Goal: Task Accomplishment & Management: Manage account settings

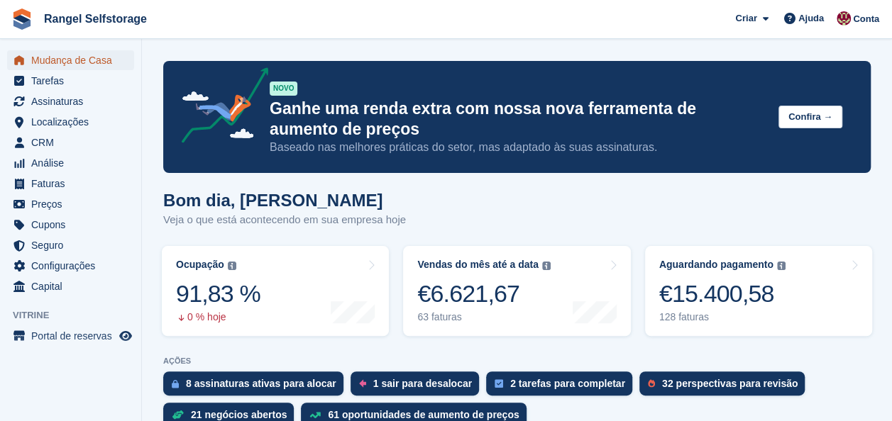
click at [71, 60] on span "Mudança de Casa" at bounding box center [73, 60] width 85 height 20
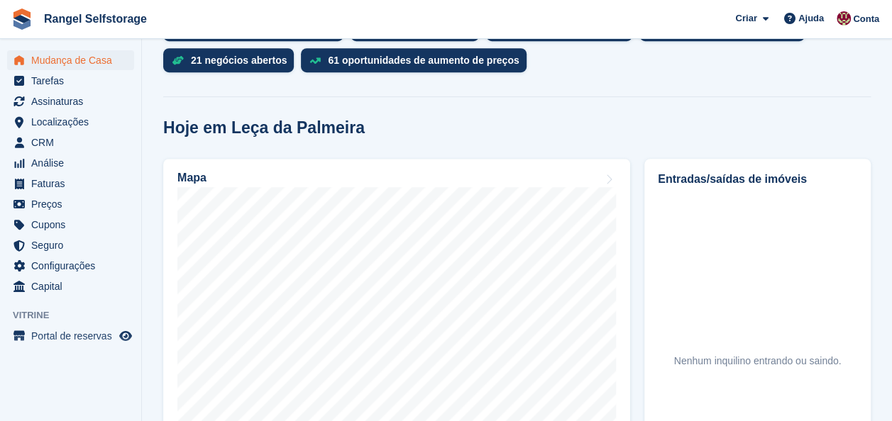
scroll to position [567, 0]
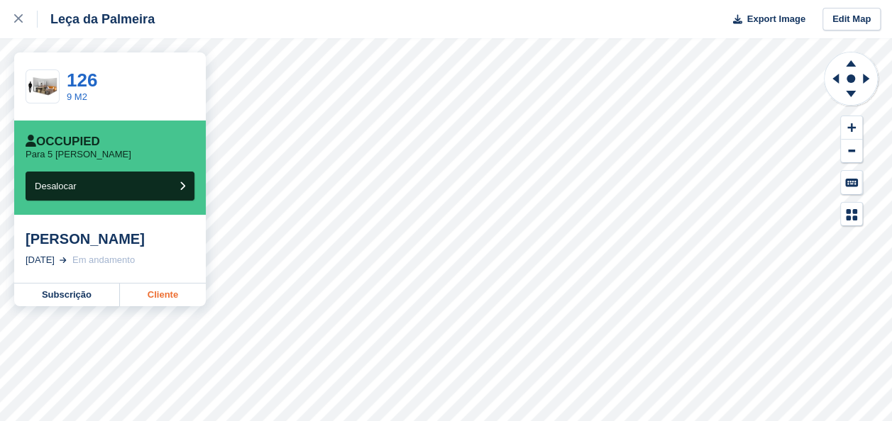
click at [182, 297] on link "Cliente" at bounding box center [163, 295] width 86 height 23
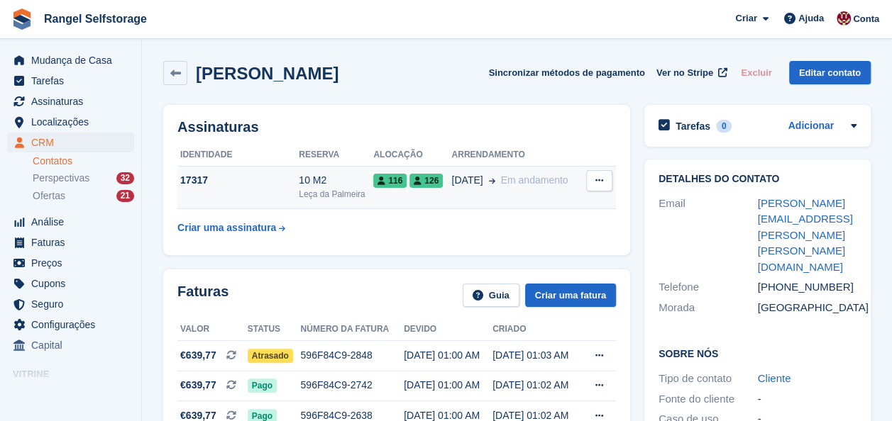
click at [292, 174] on div "17317" at bounding box center [237, 180] width 121 height 15
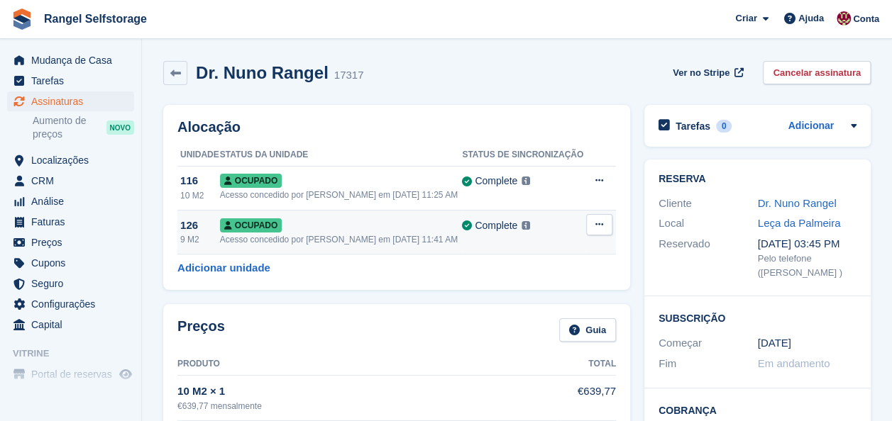
click at [600, 227] on icon at bounding box center [599, 224] width 8 height 9
click at [518, 299] on p "Desalocar" at bounding box center [543, 301] width 123 height 18
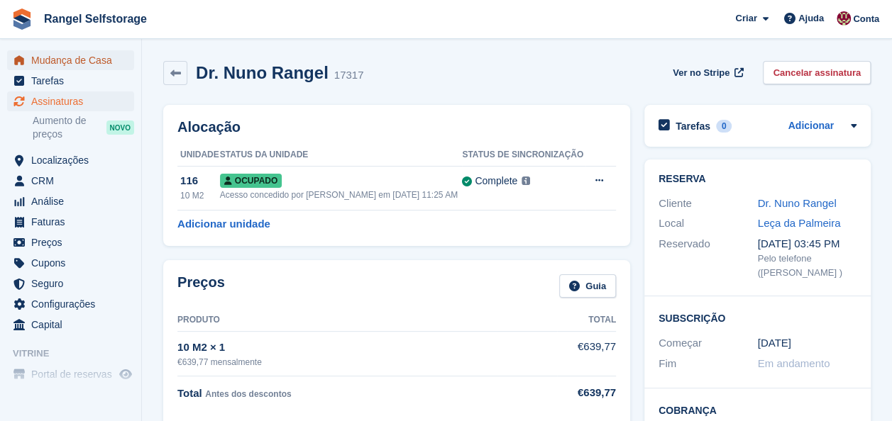
click at [65, 61] on span "Mudança de Casa" at bounding box center [73, 60] width 85 height 20
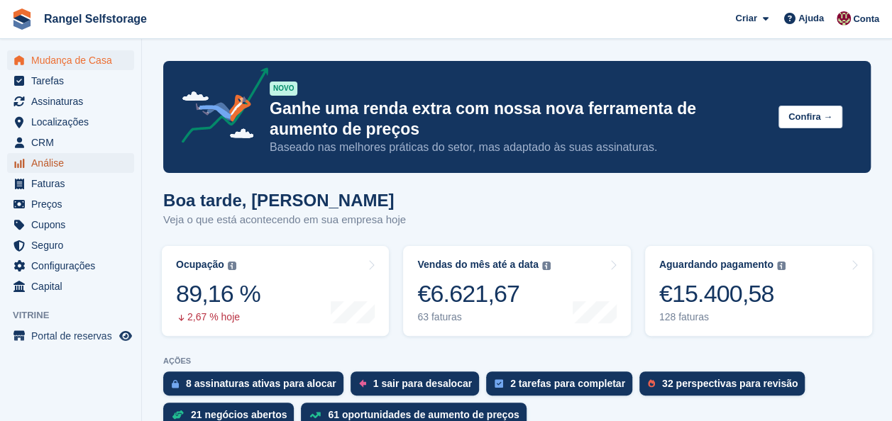
click at [40, 157] on span "Análise" at bounding box center [73, 163] width 85 height 20
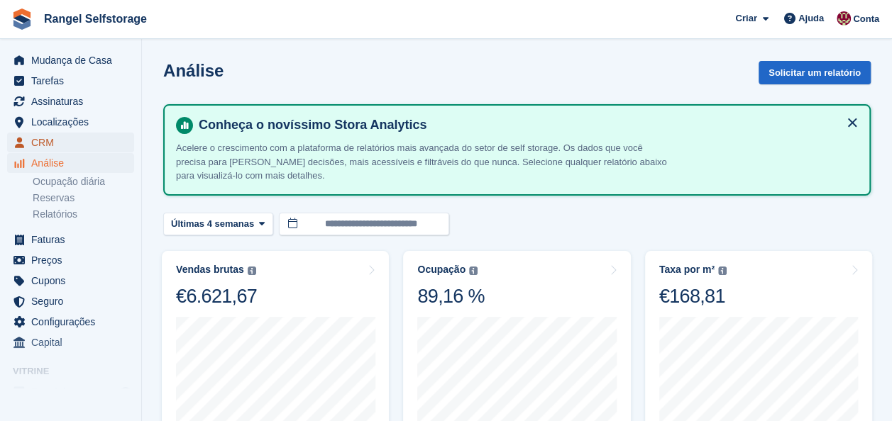
click at [43, 140] on span "CRM" at bounding box center [73, 143] width 85 height 20
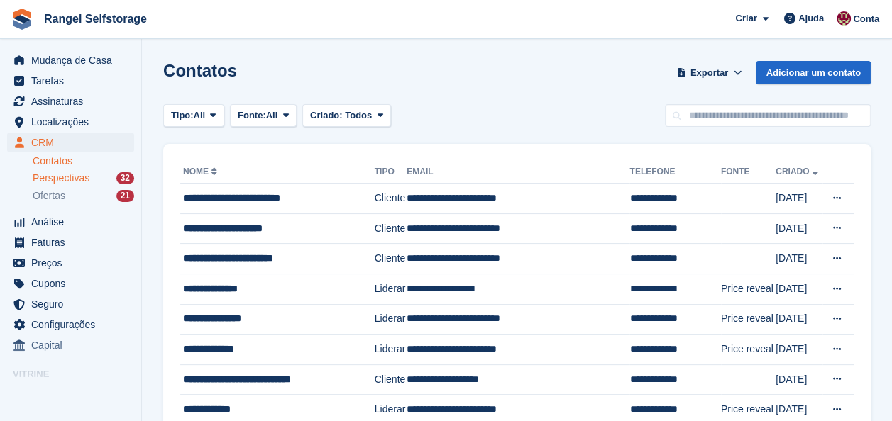
click at [48, 174] on span "Perspectivas" at bounding box center [61, 178] width 57 height 13
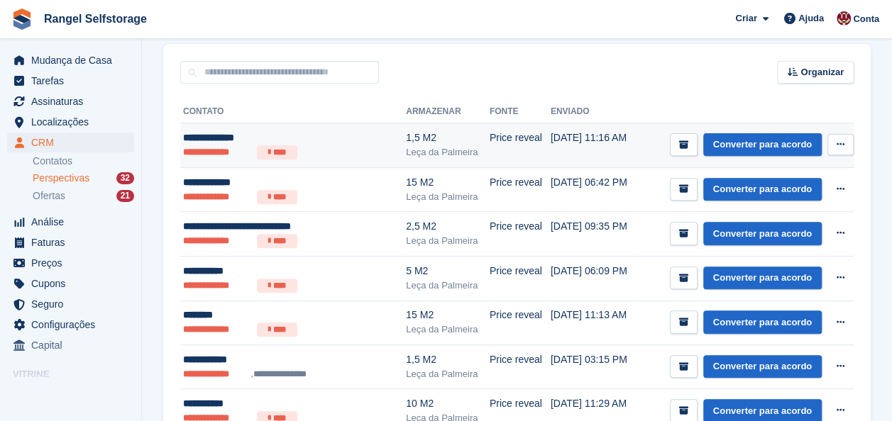
scroll to position [213, 0]
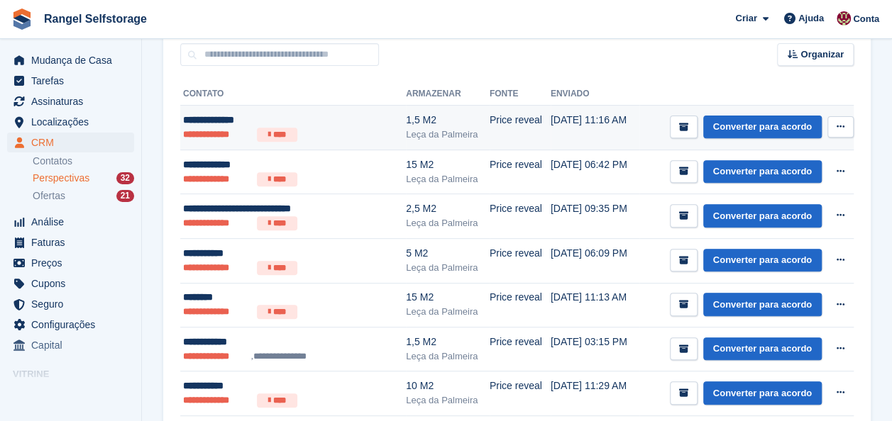
click at [218, 122] on div "**********" at bounding box center [279, 120] width 192 height 15
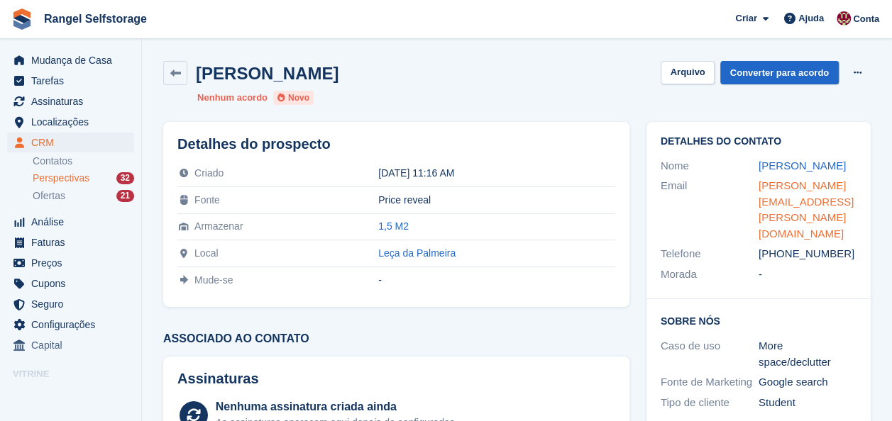
click at [780, 185] on link "leonardo.porto@rangel.com" at bounding box center [805, 209] width 95 height 60
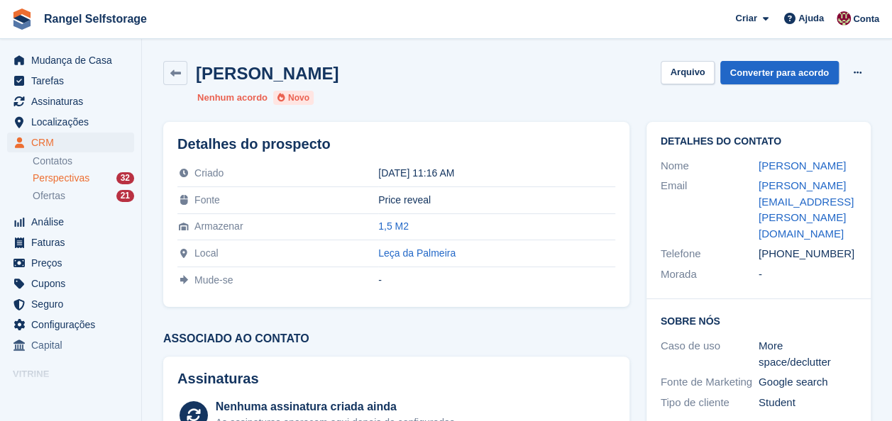
click at [71, 176] on span "Perspectivas" at bounding box center [61, 178] width 57 height 13
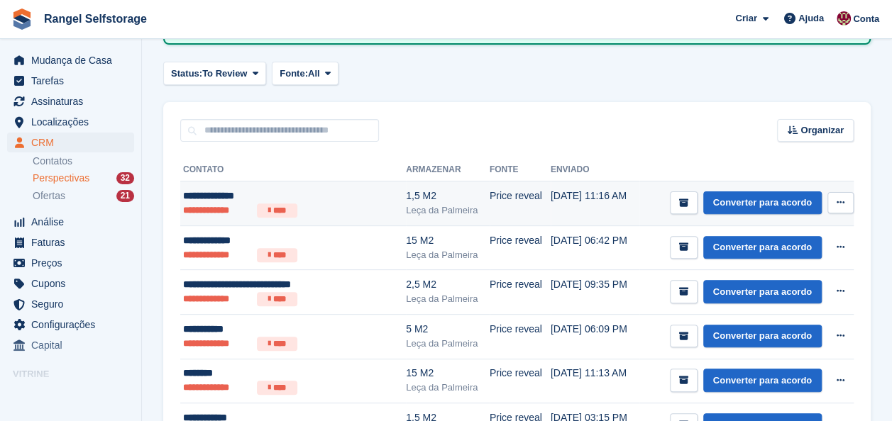
scroll to position [142, 0]
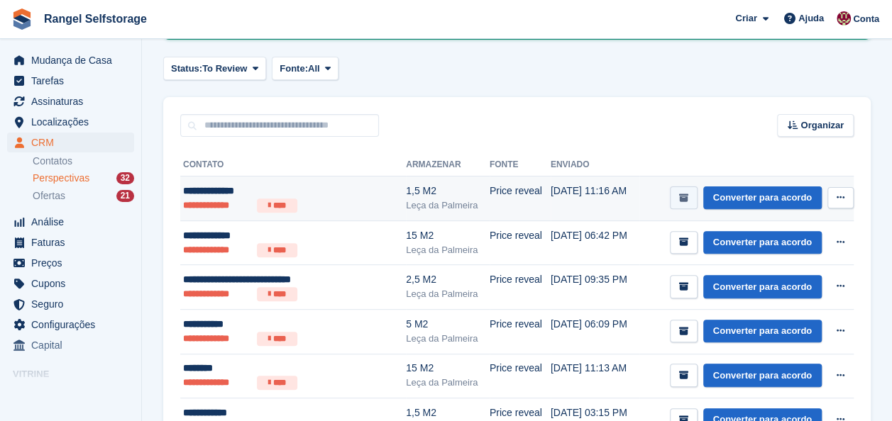
click at [688, 194] on icon "submit" at bounding box center [683, 198] width 9 height 9
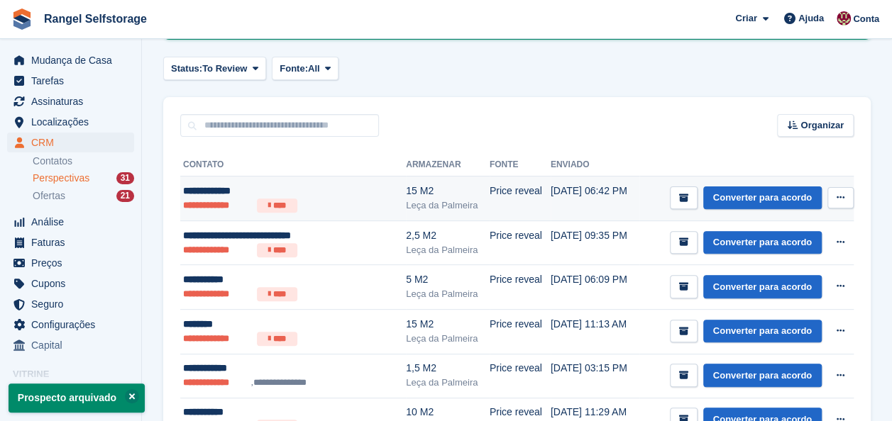
click at [237, 195] on div "**********" at bounding box center [279, 191] width 192 height 15
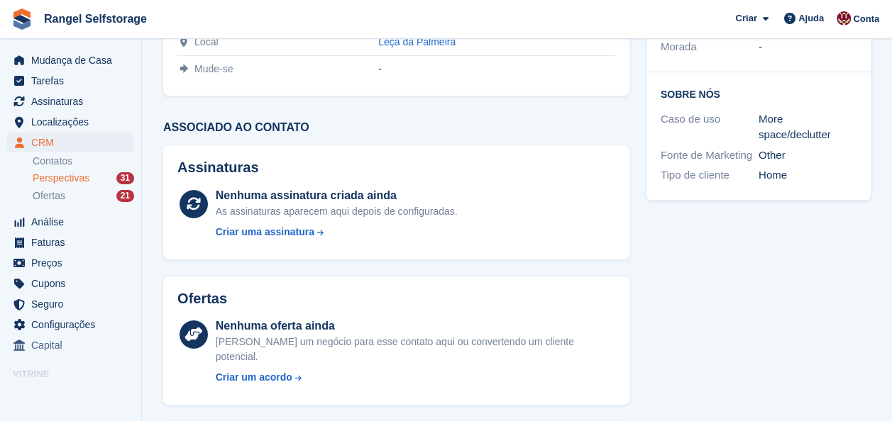
scroll to position [71, 0]
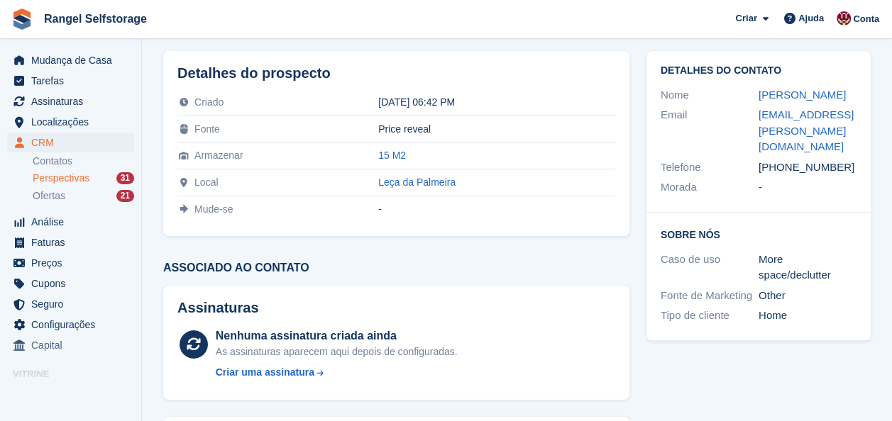
click at [67, 175] on span "Perspectivas" at bounding box center [61, 178] width 57 height 13
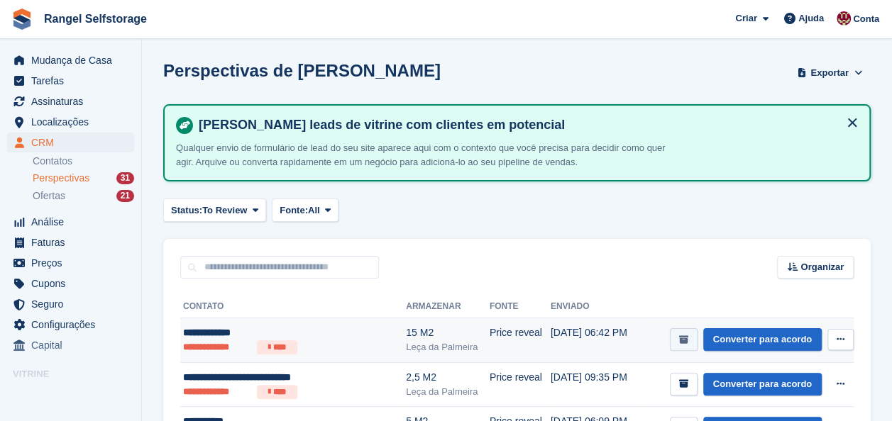
click at [685, 338] on icon "submit" at bounding box center [683, 340] width 9 height 9
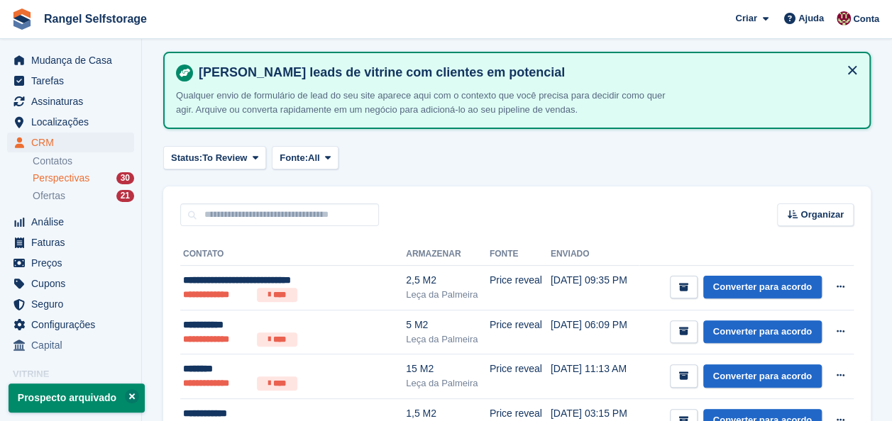
scroll to position [71, 0]
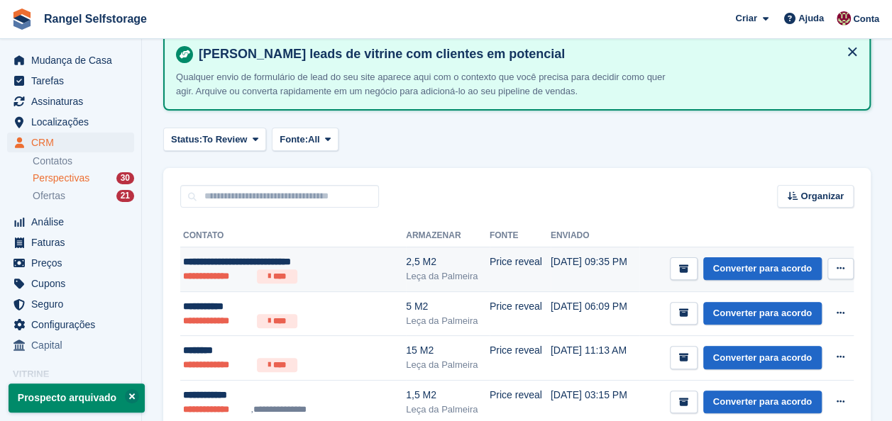
click at [243, 262] on div "**********" at bounding box center [279, 262] width 192 height 15
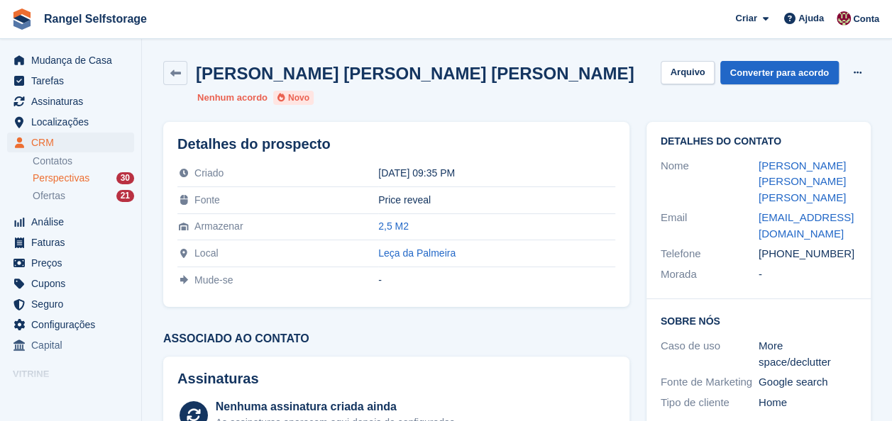
click at [77, 179] on span "Perspectivas" at bounding box center [61, 178] width 57 height 13
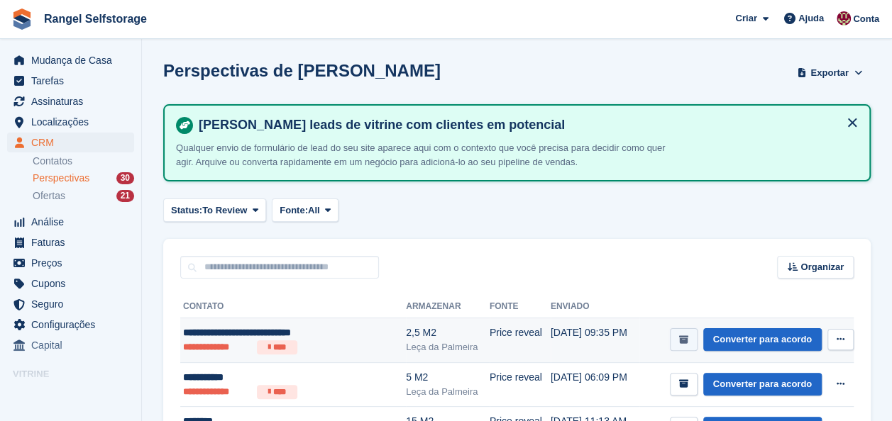
click at [687, 343] on icon "submit" at bounding box center [683, 340] width 9 height 9
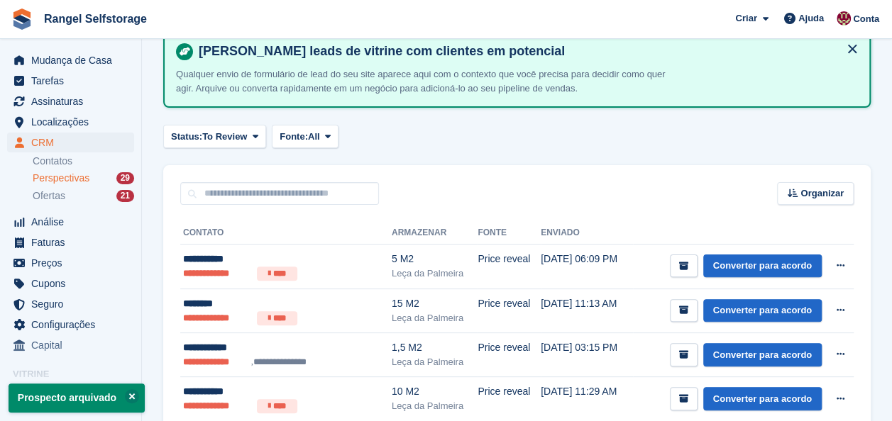
scroll to position [142, 0]
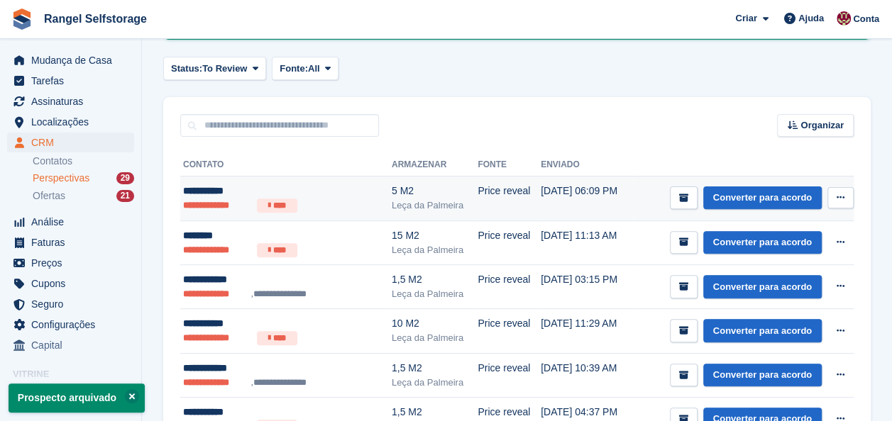
click at [207, 200] on li "**********" at bounding box center [217, 206] width 68 height 14
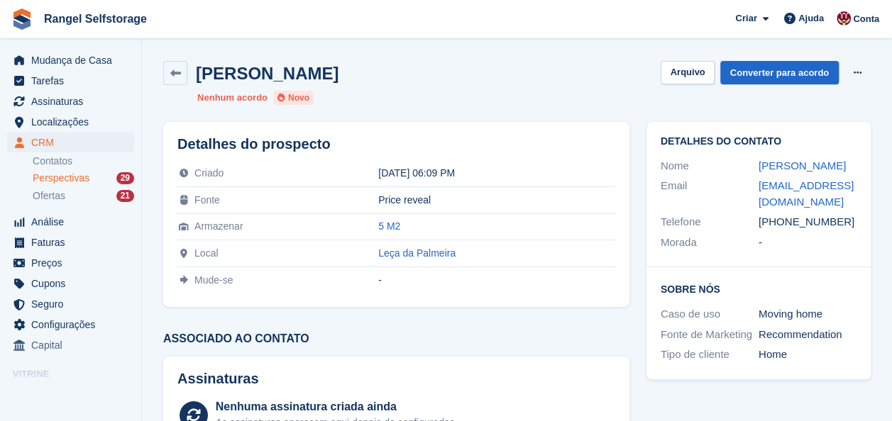
click at [65, 179] on span "Perspectivas" at bounding box center [61, 178] width 57 height 13
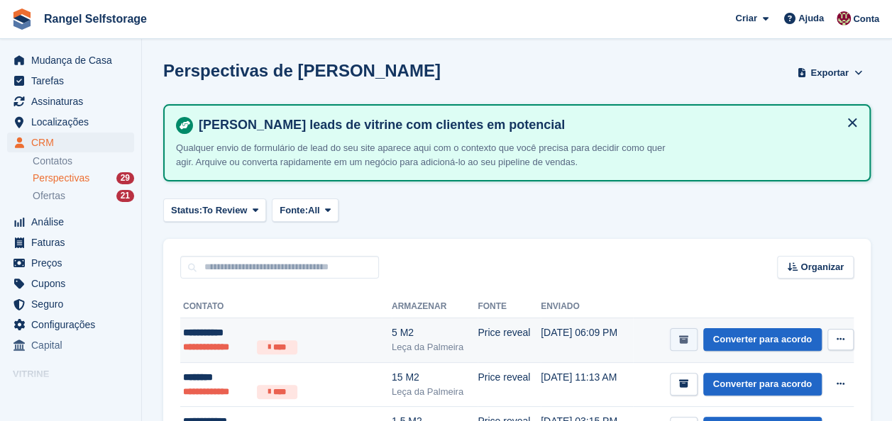
click at [688, 340] on icon "submit" at bounding box center [683, 340] width 9 height 9
click at [199, 332] on div "********" at bounding box center [269, 333] width 173 height 15
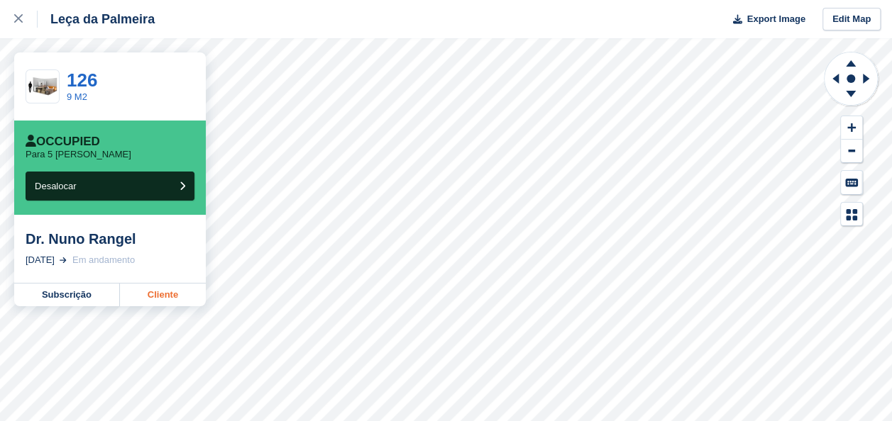
click at [142, 295] on link "Cliente" at bounding box center [163, 295] width 86 height 23
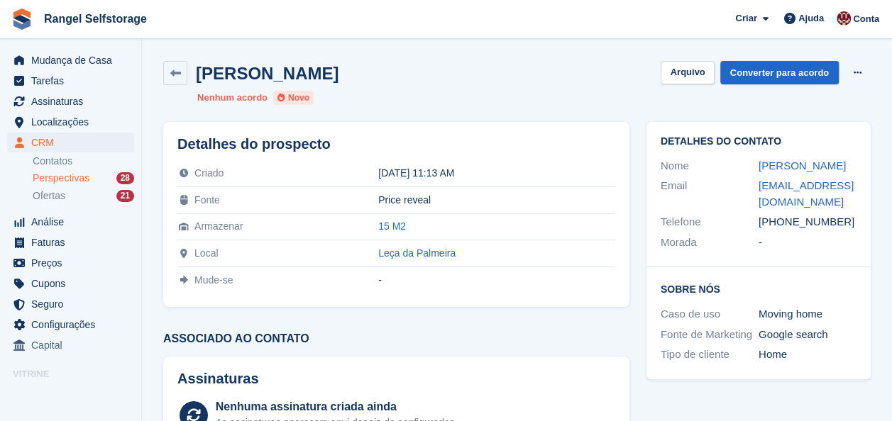
click at [71, 176] on span "Perspectivas" at bounding box center [61, 178] width 57 height 13
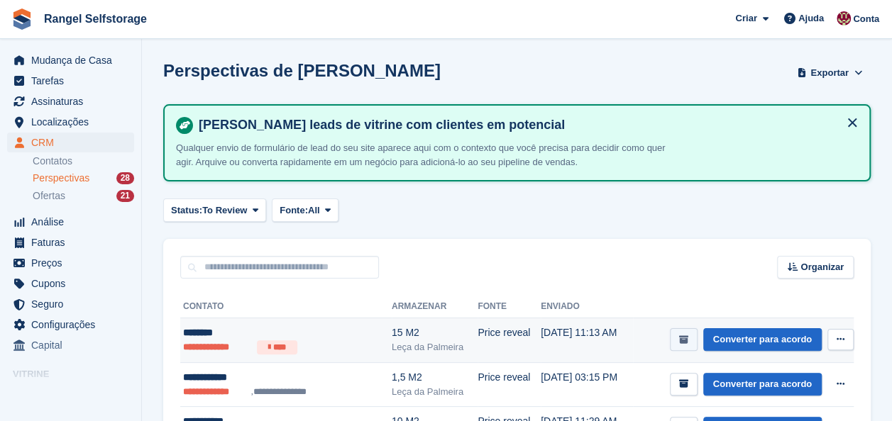
click at [688, 340] on icon "submit" at bounding box center [683, 340] width 9 height 9
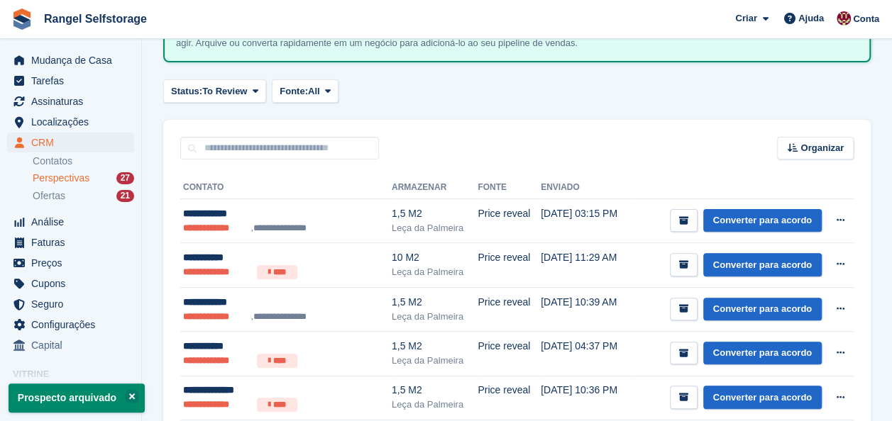
scroll to position [142, 0]
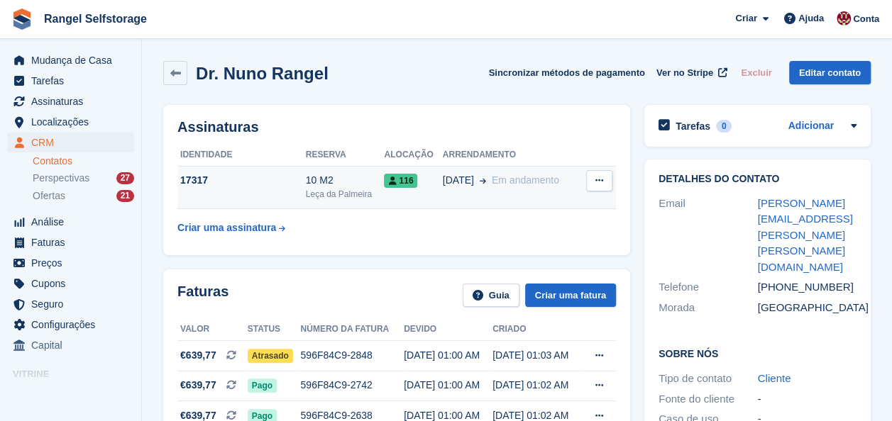
click at [417, 179] on div "116" at bounding box center [413, 180] width 58 height 15
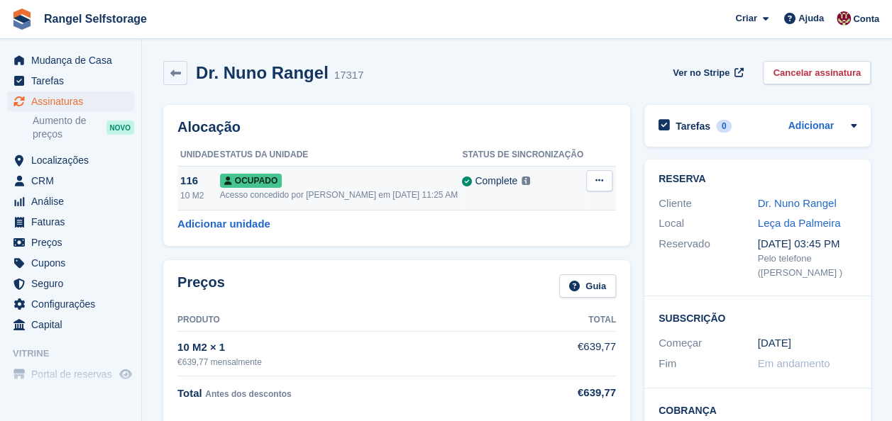
click at [598, 179] on icon at bounding box center [599, 180] width 8 height 9
click at [545, 256] on p "Desalocar" at bounding box center [543, 257] width 123 height 18
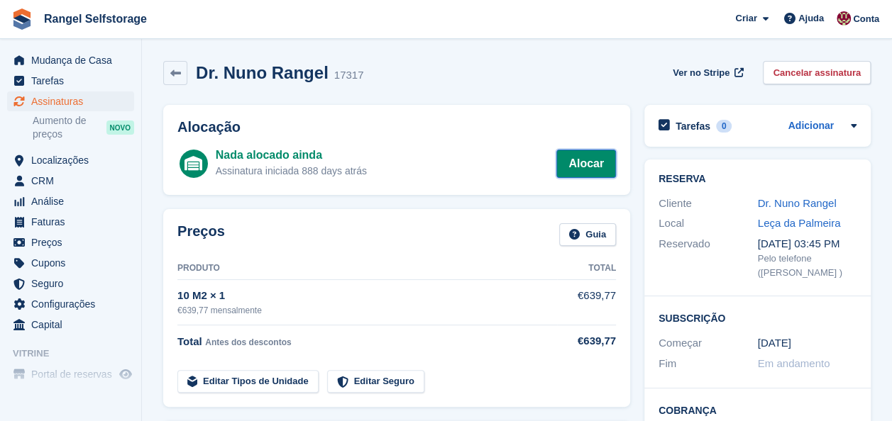
click at [580, 157] on link "Alocar" at bounding box center [586, 164] width 60 height 28
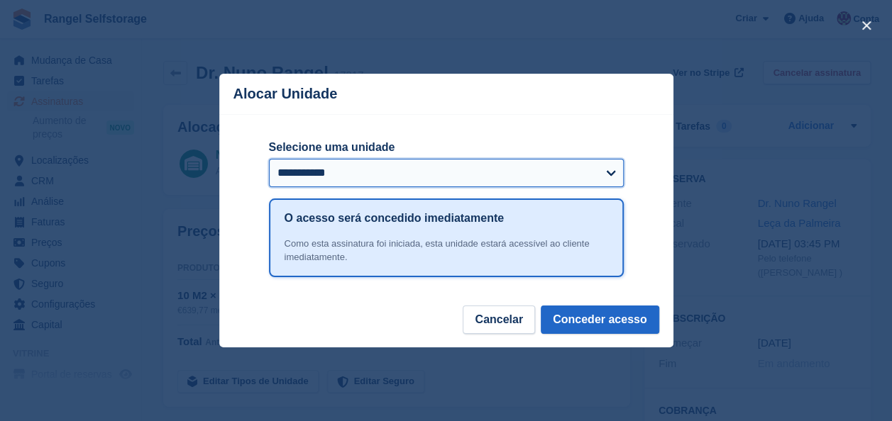
click at [400, 177] on select "**********" at bounding box center [446, 173] width 355 height 28
select select "*****"
click at [269, 160] on select "**********" at bounding box center [446, 173] width 355 height 28
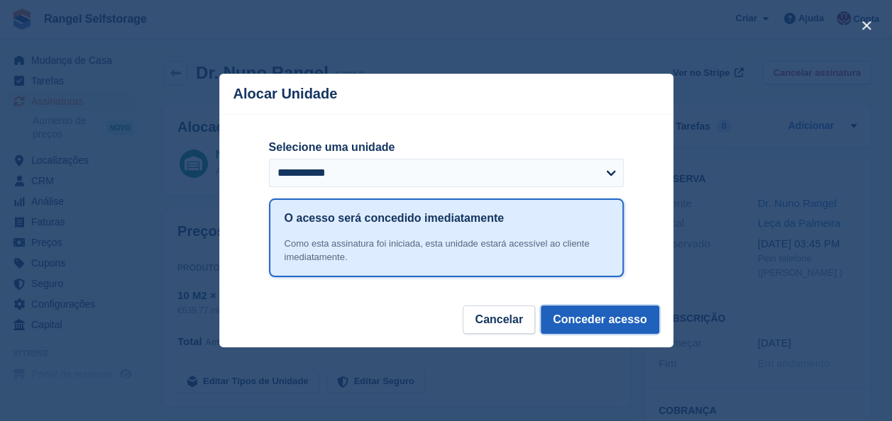
click at [602, 328] on button "Conceder acesso" at bounding box center [600, 320] width 118 height 28
